Goal: Find contact information: Find contact information

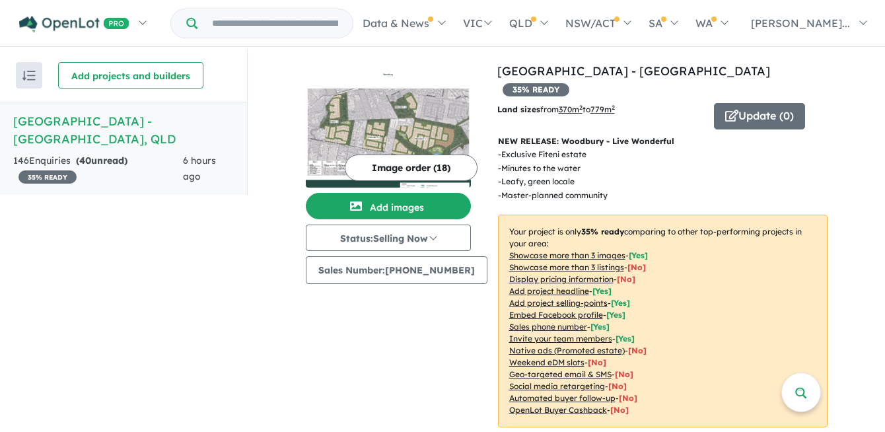
scroll to position [353, 0]
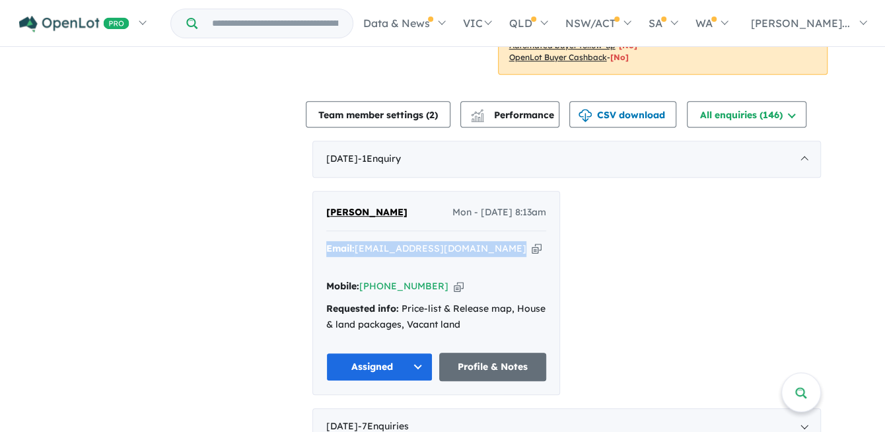
click at [661, 305] on div "[PERSON_NAME] - [DATE] 8:13am Email: [EMAIL_ADDRESS][DOMAIN_NAME] Copied! Mobil…" at bounding box center [566, 293] width 509 height 204
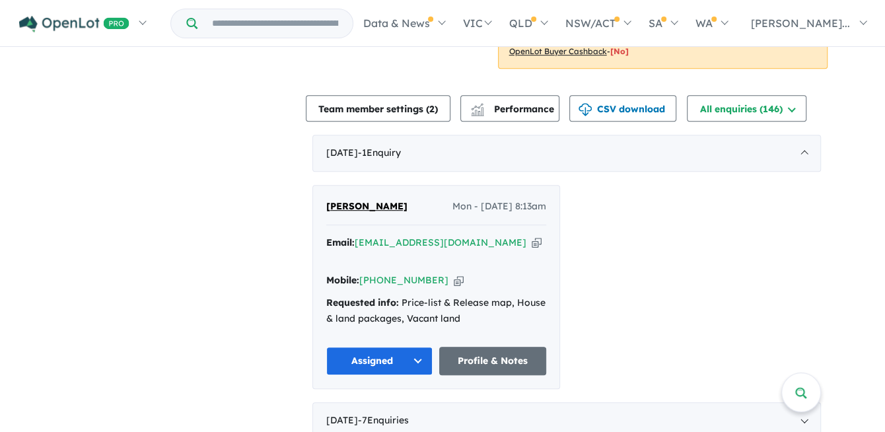
scroll to position [287, 0]
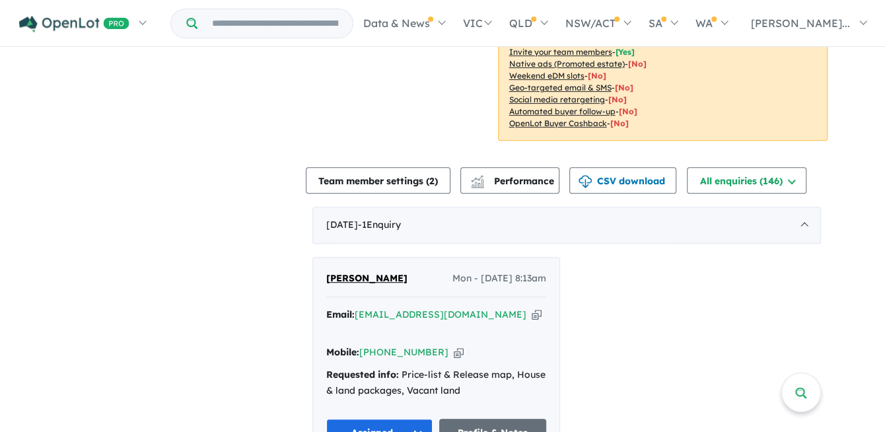
drag, startPoint x: 669, startPoint y: 281, endPoint x: 661, endPoint y: 277, distance: 9.8
click at [669, 274] on div "[PERSON_NAME] - [DATE] 8:13am Email: [EMAIL_ADDRESS][DOMAIN_NAME] Copied! Mobil…" at bounding box center [566, 359] width 509 height 204
drag, startPoint x: 131, startPoint y: 147, endPoint x: 150, endPoint y: 163, distance: 24.9
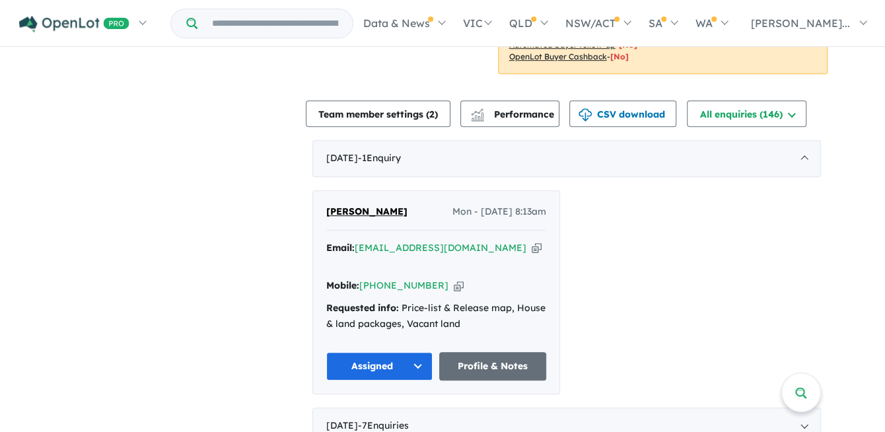
scroll to position [419, 0]
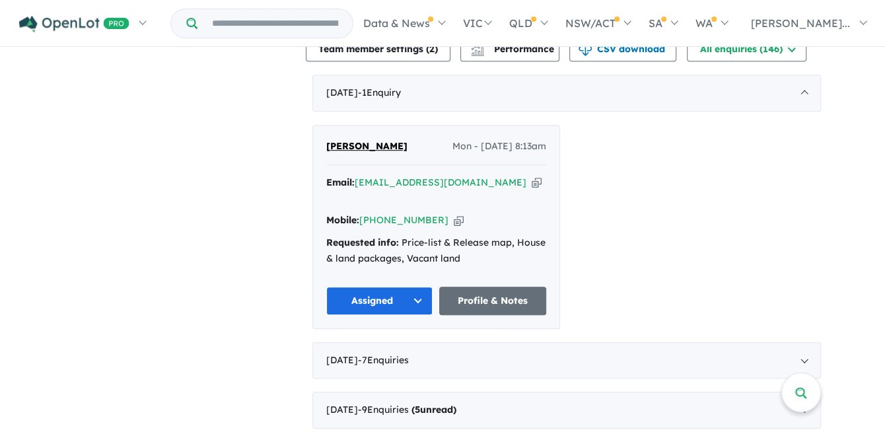
click at [352, 140] on span "[PERSON_NAME]" at bounding box center [366, 146] width 81 height 12
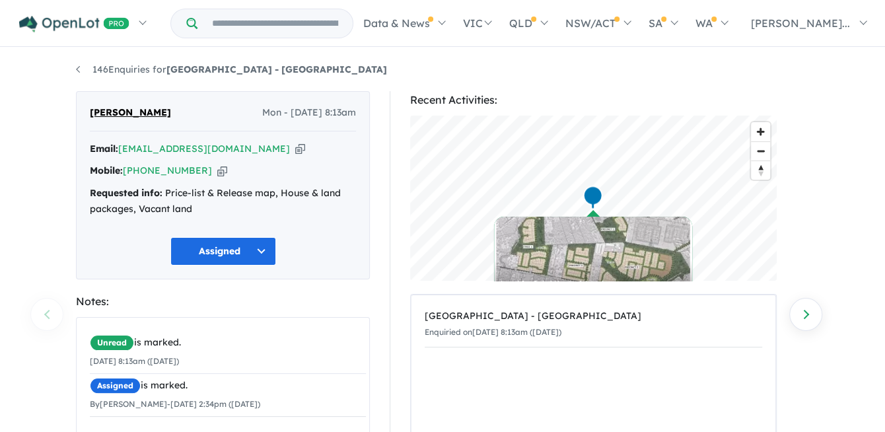
click at [295, 152] on icon "button" at bounding box center [300, 149] width 10 height 14
click at [217, 173] on icon "button" at bounding box center [222, 171] width 10 height 14
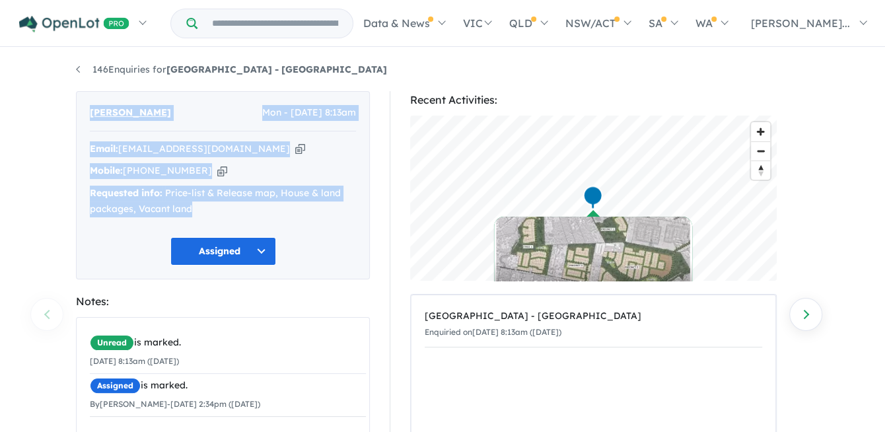
drag, startPoint x: 227, startPoint y: 215, endPoint x: 87, endPoint y: 135, distance: 161.6
click at [87, 135] on div "Peter Net Mon - 01/09/2025, 8:13am Email: pranet100@icloud.com Copied! Mobile: …" at bounding box center [223, 185] width 294 height 188
copy div "Peter Net Mon - 01/09/2025, 8:13am Email: pranet100@icloud.com Copied! Mobile: …"
